Goal: Communication & Community: Participate in discussion

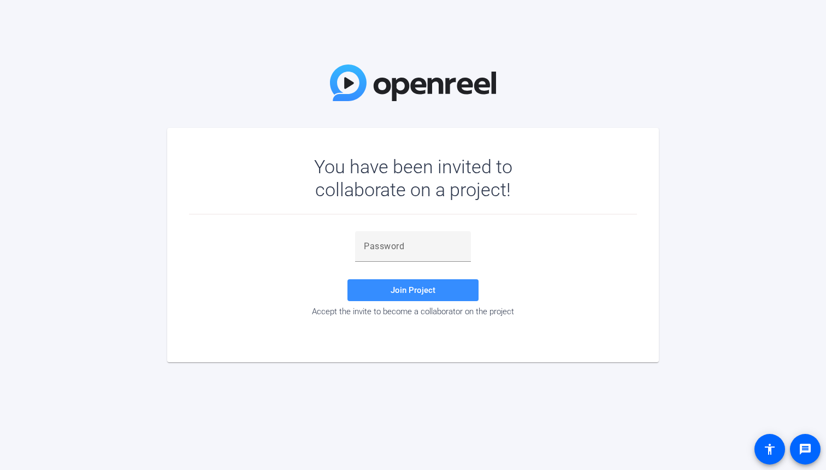
click at [392, 254] on div at bounding box center [413, 246] width 98 height 31
paste input ".b}Rx'"
type input ".b}Rx'"
click at [392, 293] on span "Join Project" at bounding box center [413, 290] width 45 height 10
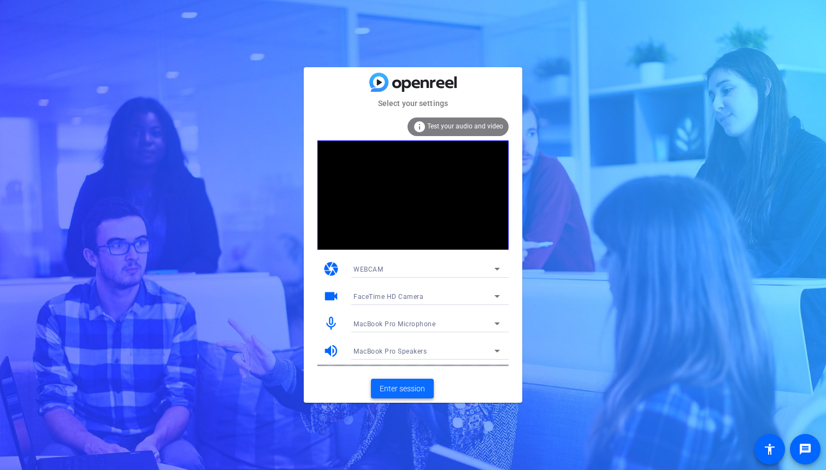
click at [400, 388] on span "Enter session" at bounding box center [402, 388] width 45 height 11
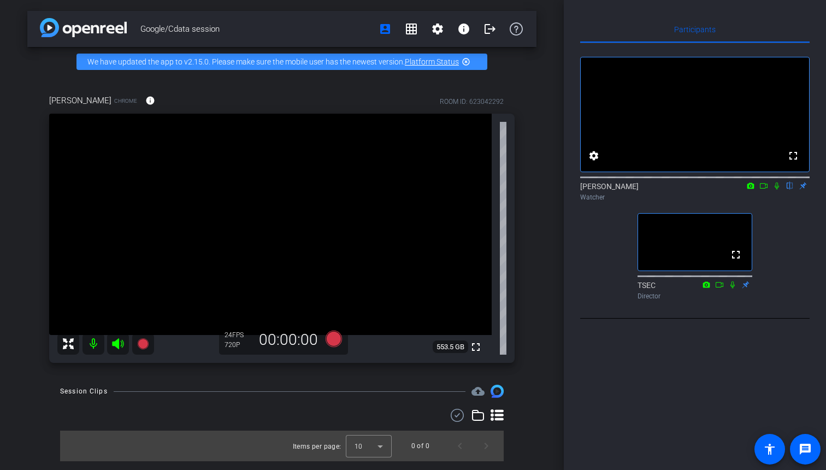
click at [456, 348] on span "553.5 GB" at bounding box center [451, 346] width 36 height 13
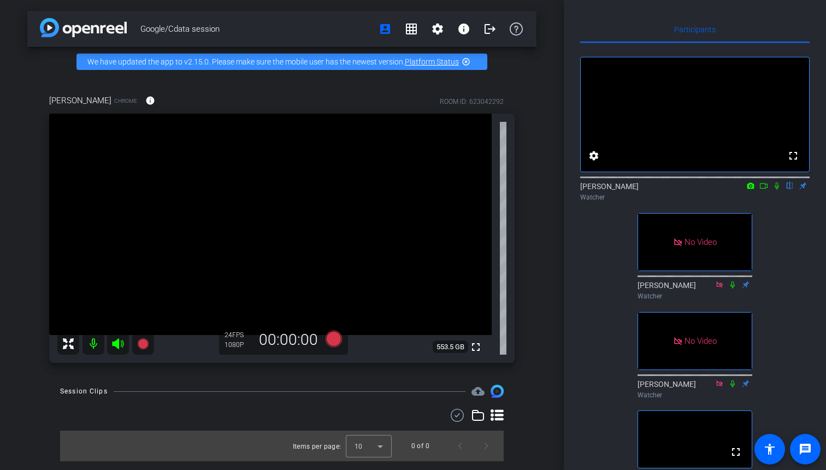
click at [765, 190] on icon at bounding box center [763, 186] width 9 height 8
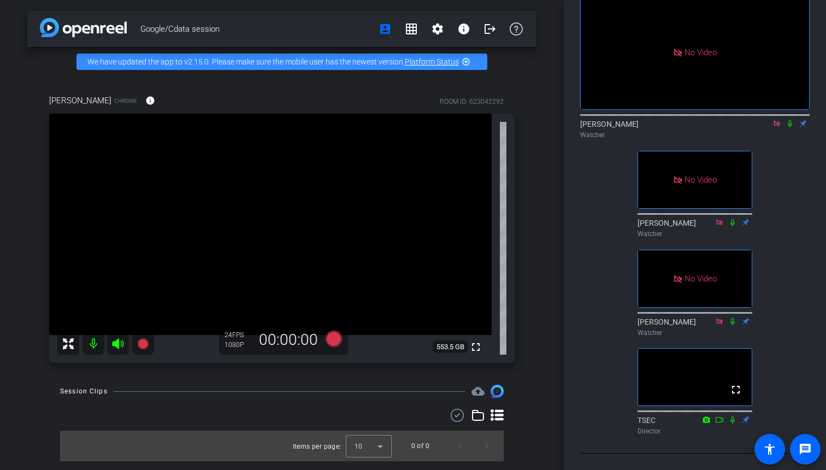
scroll to position [98, 0]
click at [652, 316] on div "[PERSON_NAME] Watcher" at bounding box center [694, 326] width 115 height 21
click at [600, 265] on div "No Video [PERSON_NAME] Watcher No Video [PERSON_NAME] Watcher No Video [PERSON_…" at bounding box center [694, 210] width 229 height 458
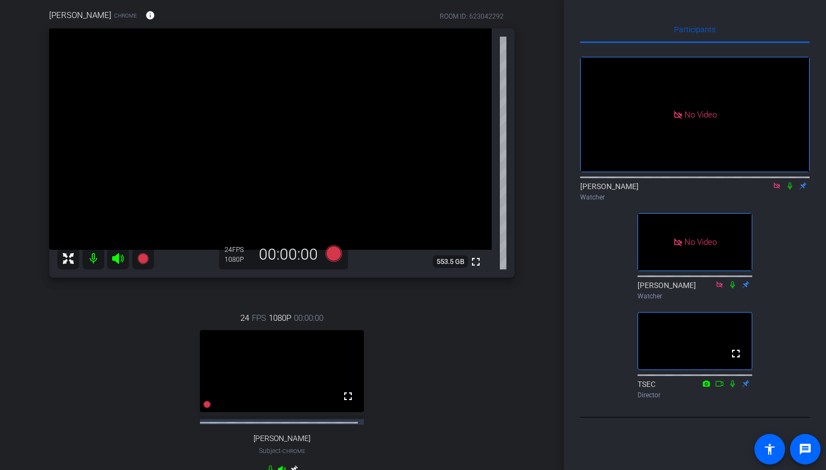
scroll to position [0, 0]
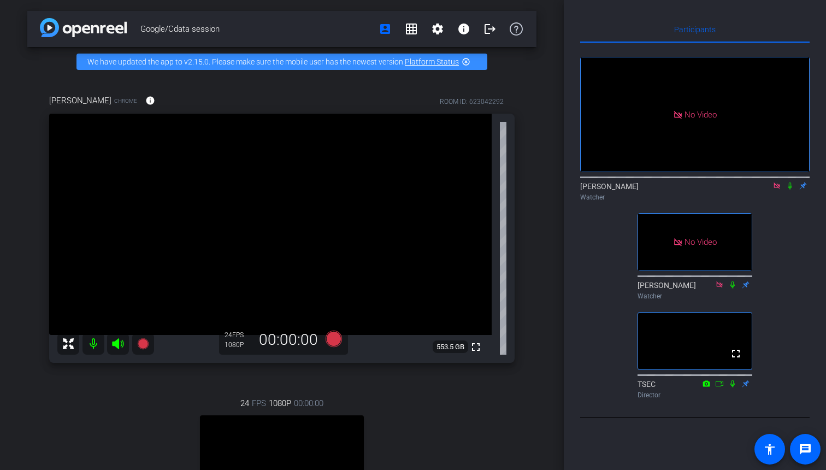
click at [465, 63] on mat-icon "highlight_off" at bounding box center [466, 61] width 9 height 9
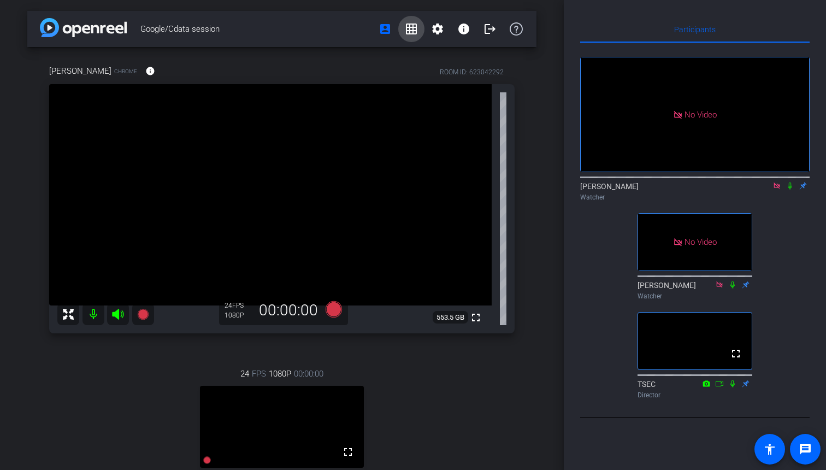
click at [411, 32] on mat-icon "grid_on" at bounding box center [411, 28] width 13 height 13
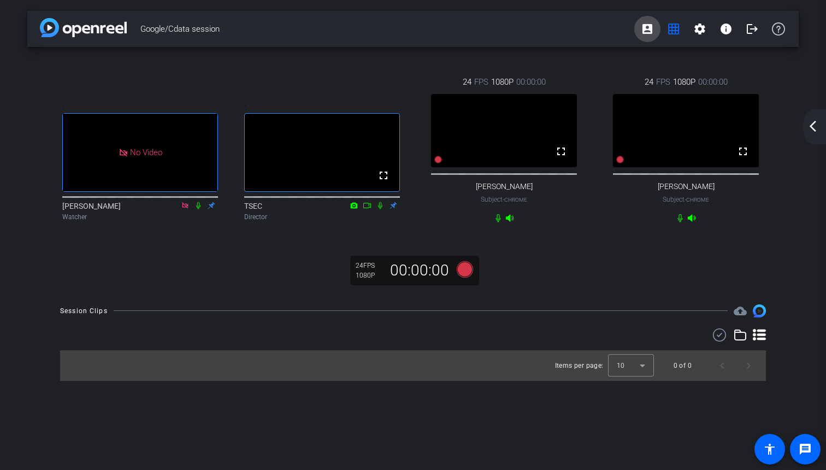
click at [648, 33] on mat-icon "account_box" at bounding box center [647, 28] width 13 height 13
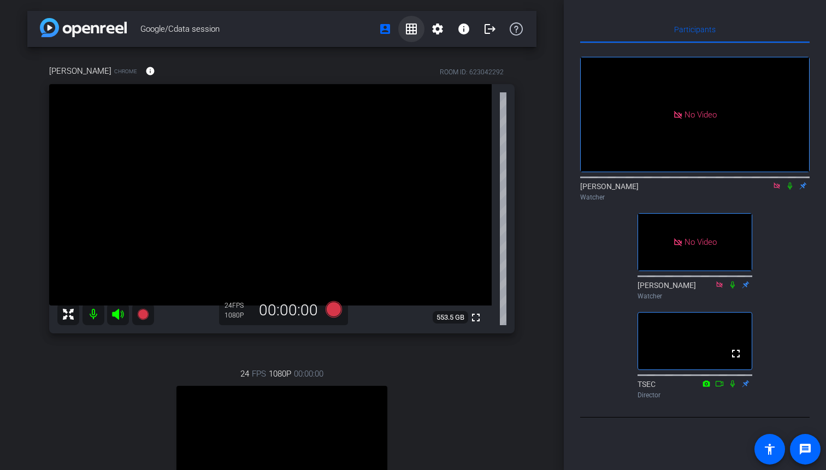
click at [411, 27] on mat-icon "grid_on" at bounding box center [411, 28] width 13 height 13
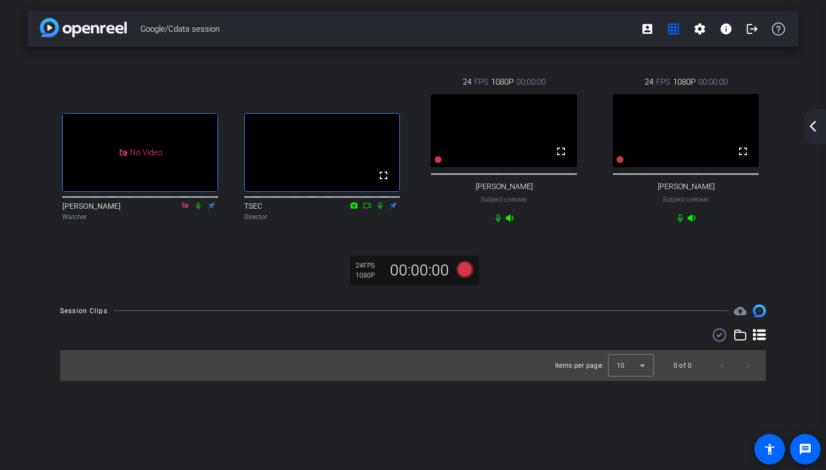
click at [197, 209] on icon at bounding box center [198, 206] width 9 height 8
click at [675, 29] on mat-icon "grid_on" at bounding box center [673, 28] width 13 height 13
click at [648, 29] on mat-icon "account_box" at bounding box center [647, 28] width 13 height 13
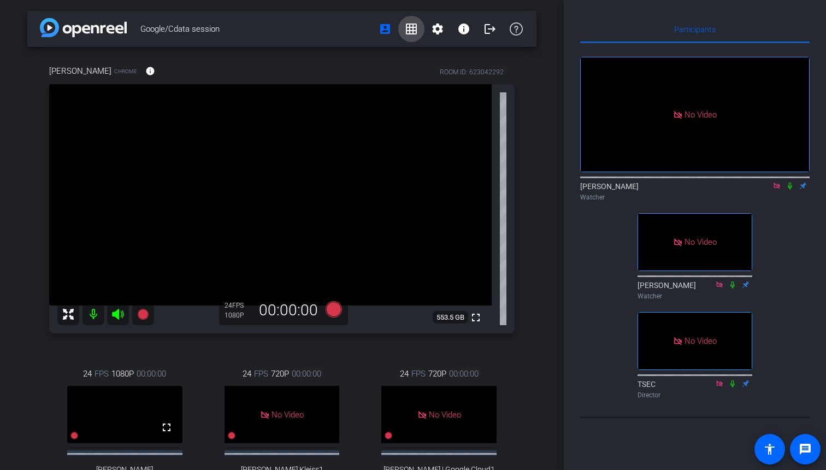
click at [404, 31] on span at bounding box center [411, 29] width 26 height 26
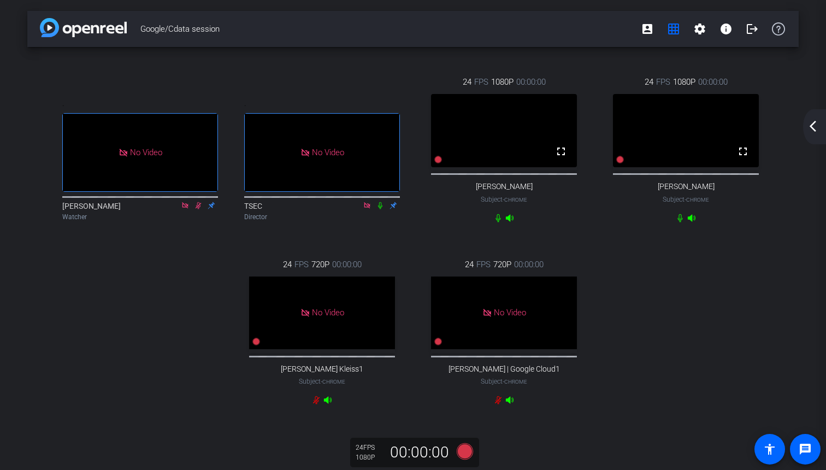
click at [812, 131] on mat-icon "arrow_back_ios_new" at bounding box center [812, 126] width 13 height 13
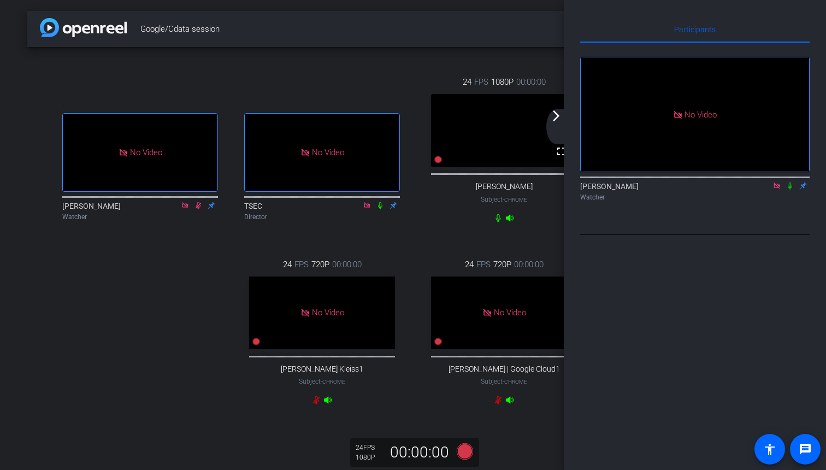
click at [790, 190] on icon at bounding box center [789, 186] width 9 height 8
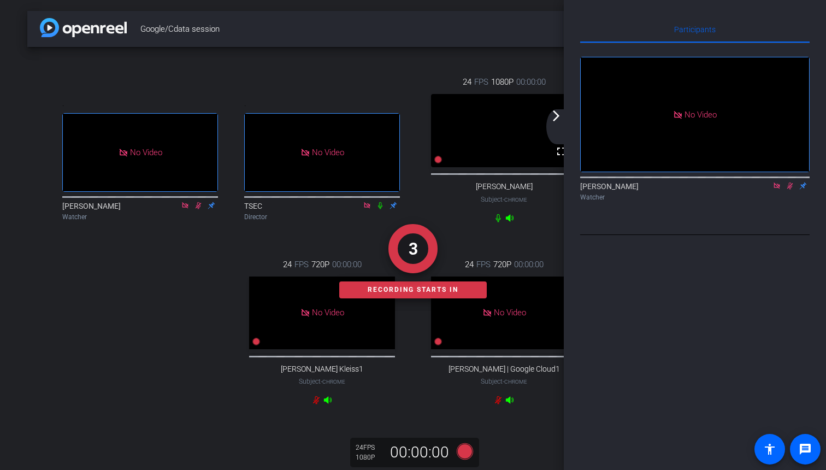
click at [558, 114] on mat-icon "arrow_forward_ios" at bounding box center [555, 115] width 13 height 13
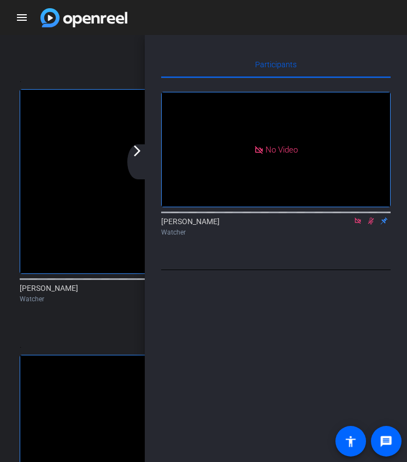
click at [139, 153] on mat-icon "arrow_forward_ios" at bounding box center [137, 150] width 13 height 13
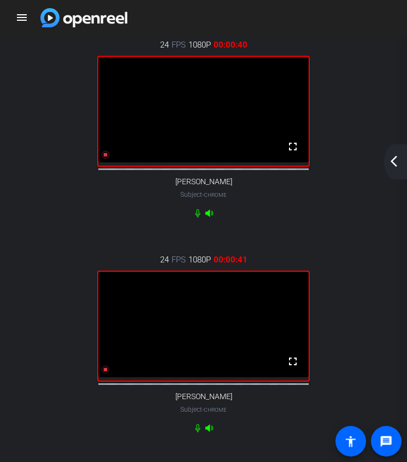
scroll to position [564, 0]
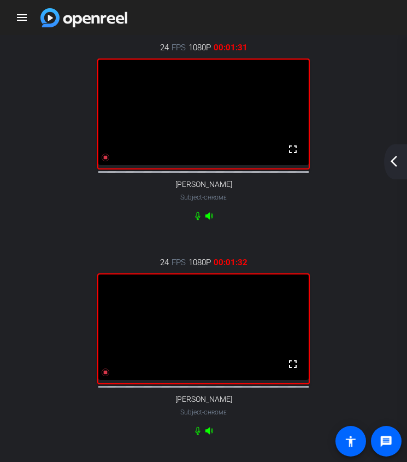
click at [393, 158] on mat-icon "arrow_back_ios_new" at bounding box center [393, 161] width 13 height 13
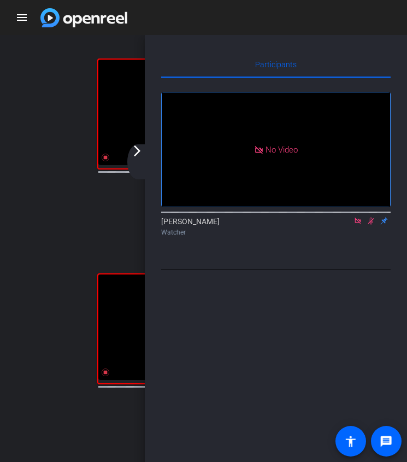
click at [371, 224] on icon at bounding box center [370, 221] width 9 height 8
click at [135, 157] on mat-icon "arrow_forward_ios" at bounding box center [137, 150] width 13 height 13
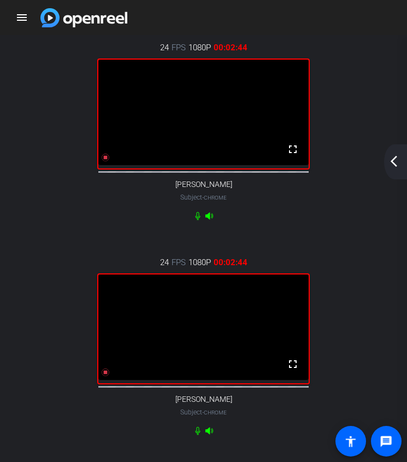
click at [391, 160] on mat-icon "arrow_back_ios_new" at bounding box center [393, 161] width 13 height 13
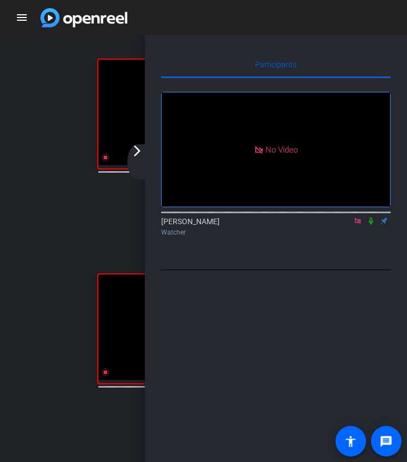
click at [139, 151] on mat-icon "arrow_forward_ios" at bounding box center [137, 150] width 13 height 13
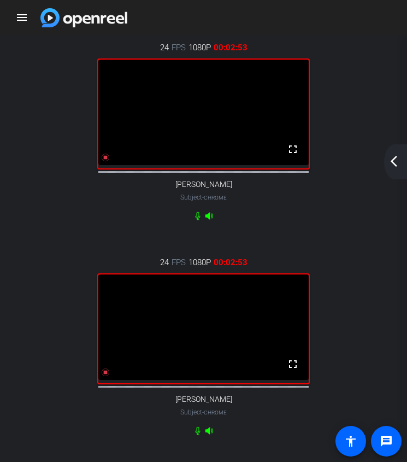
click at [394, 157] on mat-icon "arrow_back_ios_new" at bounding box center [393, 161] width 13 height 13
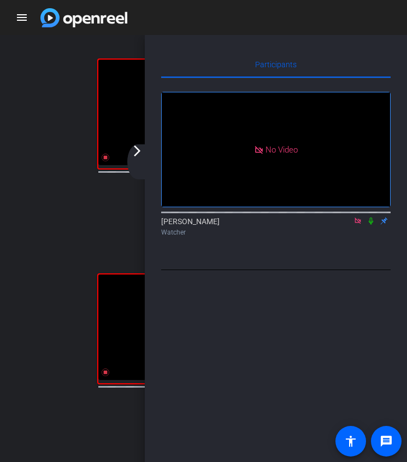
click at [374, 224] on icon at bounding box center [370, 221] width 9 height 8
click at [139, 151] on mat-icon "arrow_forward_ios" at bounding box center [137, 150] width 13 height 13
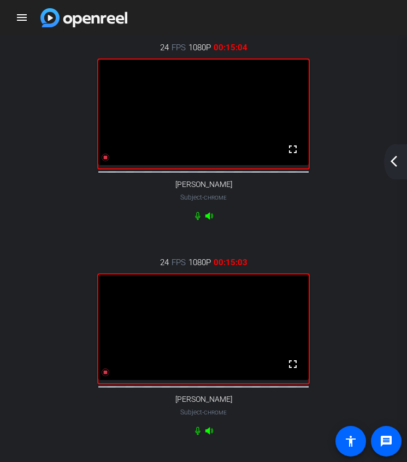
click at [395, 161] on mat-icon "arrow_back_ios_new" at bounding box center [393, 161] width 13 height 13
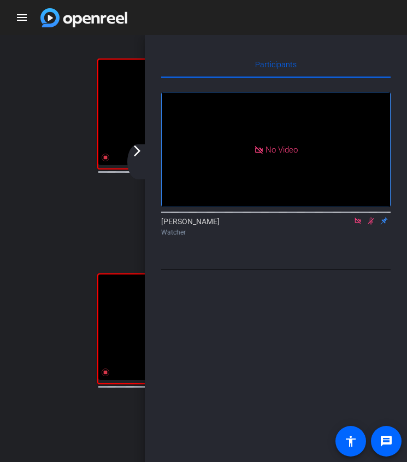
click at [371, 224] on icon at bounding box center [371, 220] width 6 height 7
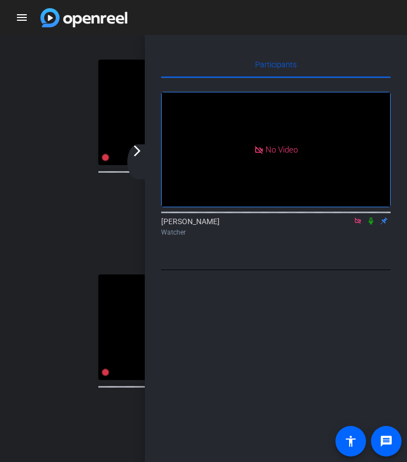
click at [57, 124] on div "24 FPS 1080P 00:00:00 fullscreen [PERSON_NAME] Subject - Chrome" at bounding box center [204, 130] width 394 height 215
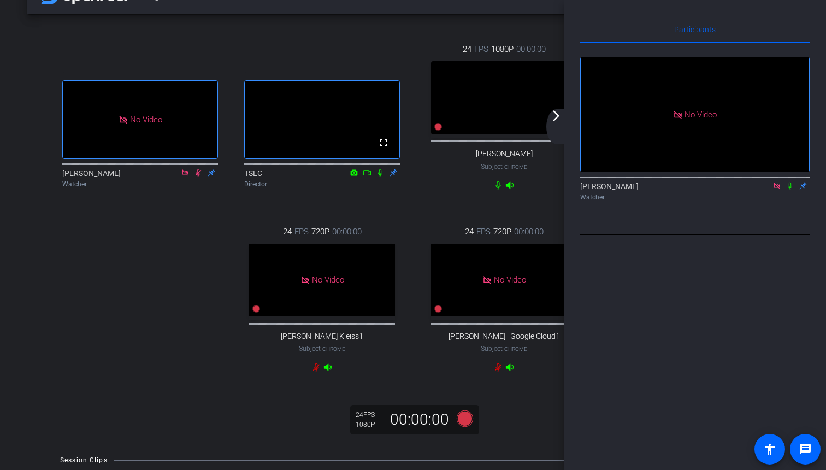
scroll to position [30, 0]
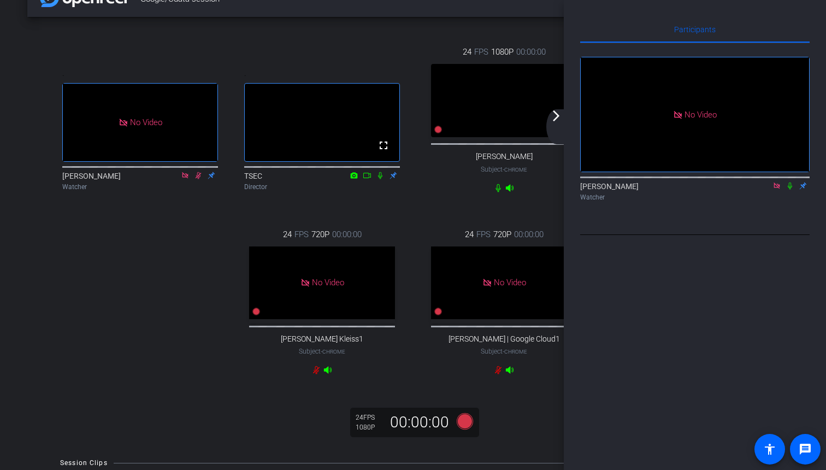
click at [557, 116] on mat-icon "arrow_forward_ios" at bounding box center [555, 115] width 13 height 13
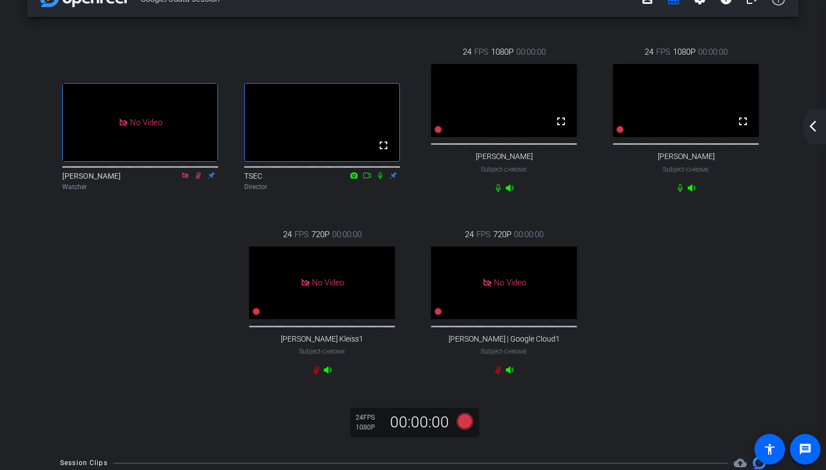
click at [814, 123] on mat-icon "arrow_back_ios_new" at bounding box center [812, 126] width 13 height 13
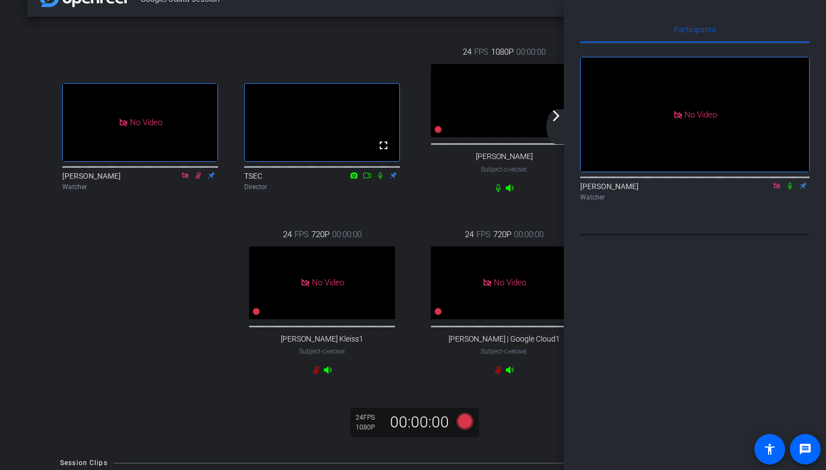
click at [555, 111] on mat-icon "arrow_forward_ios" at bounding box center [555, 115] width 13 height 13
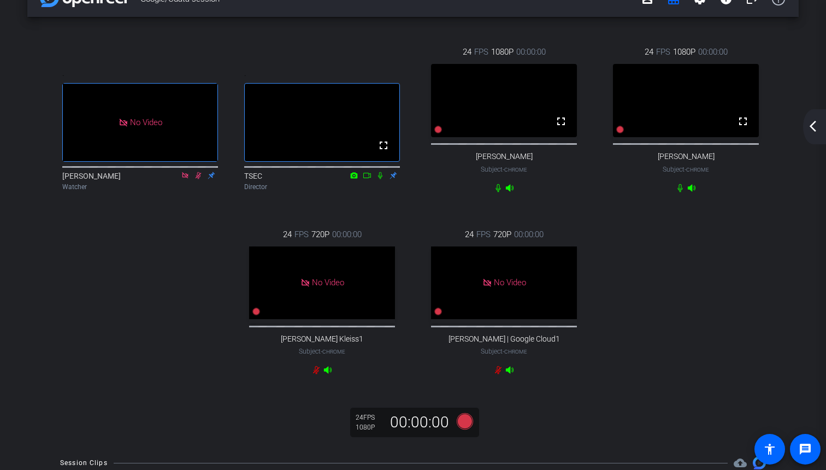
click at [819, 124] on div "arrow_back_ios_new arrow_forward_ios" at bounding box center [814, 126] width 23 height 35
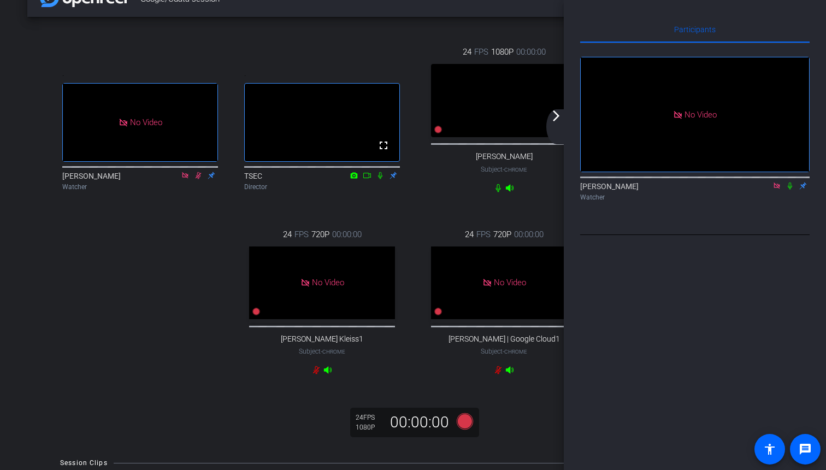
click at [553, 121] on mat-icon "arrow_forward_ios" at bounding box center [555, 115] width 13 height 13
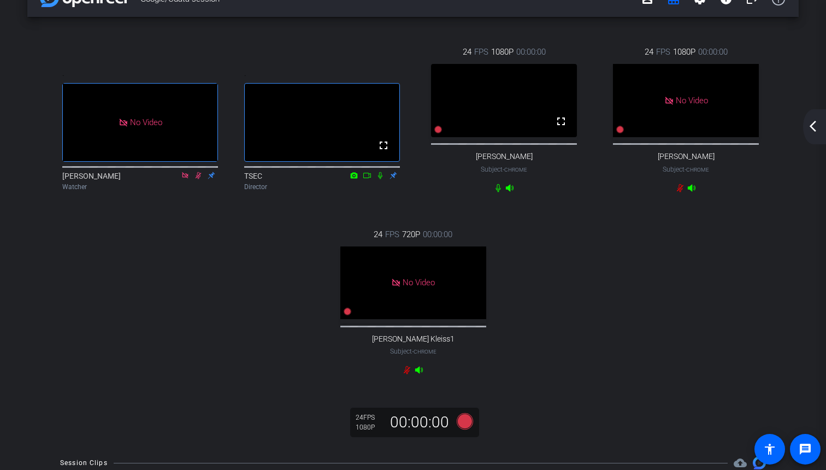
scroll to position [0, 0]
